Goal: Task Accomplishment & Management: Use online tool/utility

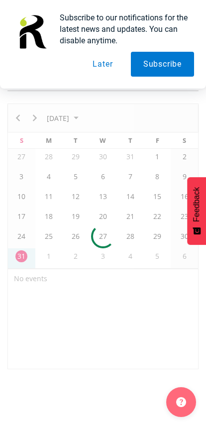
click at [99, 65] on button "Later" at bounding box center [102, 64] width 45 height 25
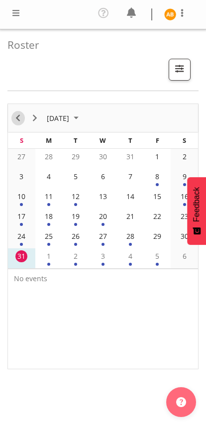
click at [18, 117] on span "Previous" at bounding box center [18, 118] width 12 height 12
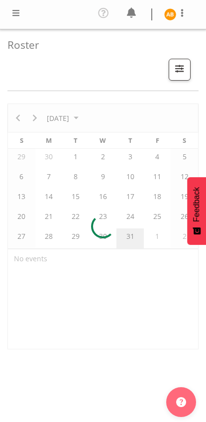
click at [14, 15] on span at bounding box center [16, 13] width 12 height 12
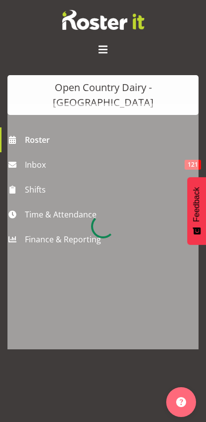
click at [39, 198] on div at bounding box center [102, 226] width 191 height 246
click at [35, 205] on div at bounding box center [102, 226] width 191 height 246
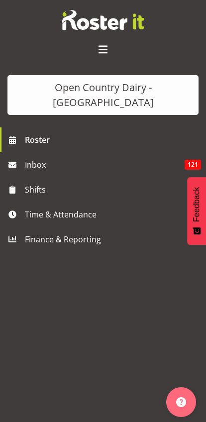
click at [36, 207] on span "Time & Attendance" at bounding box center [105, 214] width 161 height 15
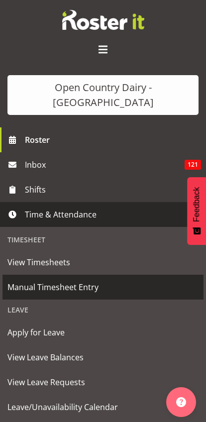
click at [27, 280] on span "Manual Timesheet Entry" at bounding box center [102, 287] width 191 height 15
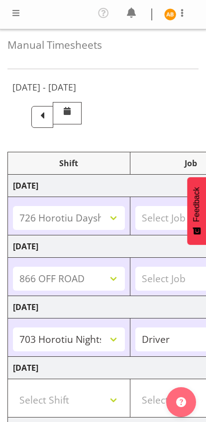
select select "78954"
select select "78992"
select select "78963"
click at [53, 115] on span at bounding box center [42, 117] width 22 height 22
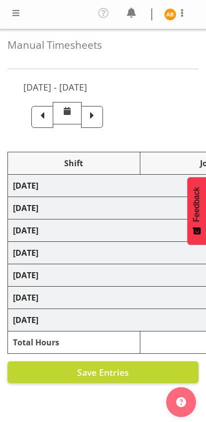
select select "78987"
select select "78954"
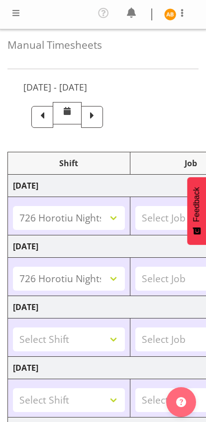
click at [98, 115] on span at bounding box center [92, 115] width 13 height 13
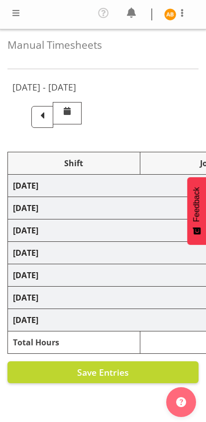
select select "78954"
select select "78992"
select select "78963"
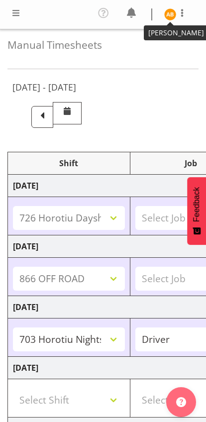
click at [175, 14] on img at bounding box center [170, 14] width 12 height 12
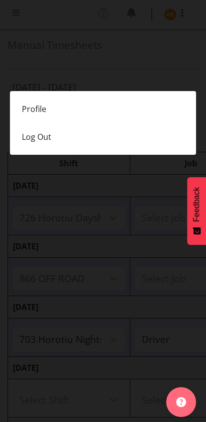
click at [31, 114] on link "Profile" at bounding box center [103, 109] width 186 height 28
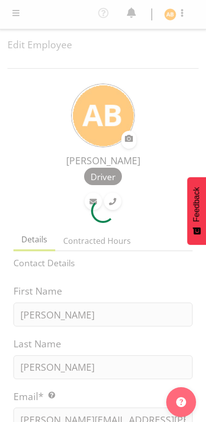
select select "TimelineWeek"
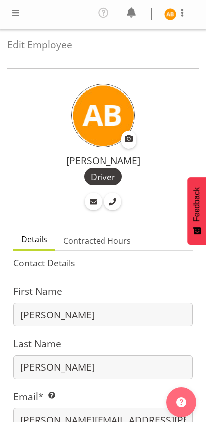
click at [101, 236] on span "Contracted Hours" at bounding box center [97, 241] width 68 height 12
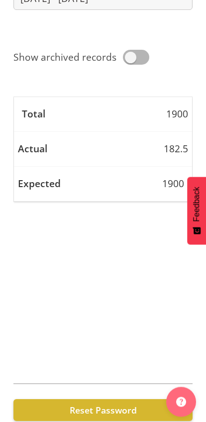
scroll to position [328, 0]
